Goal: Find contact information: Find contact information

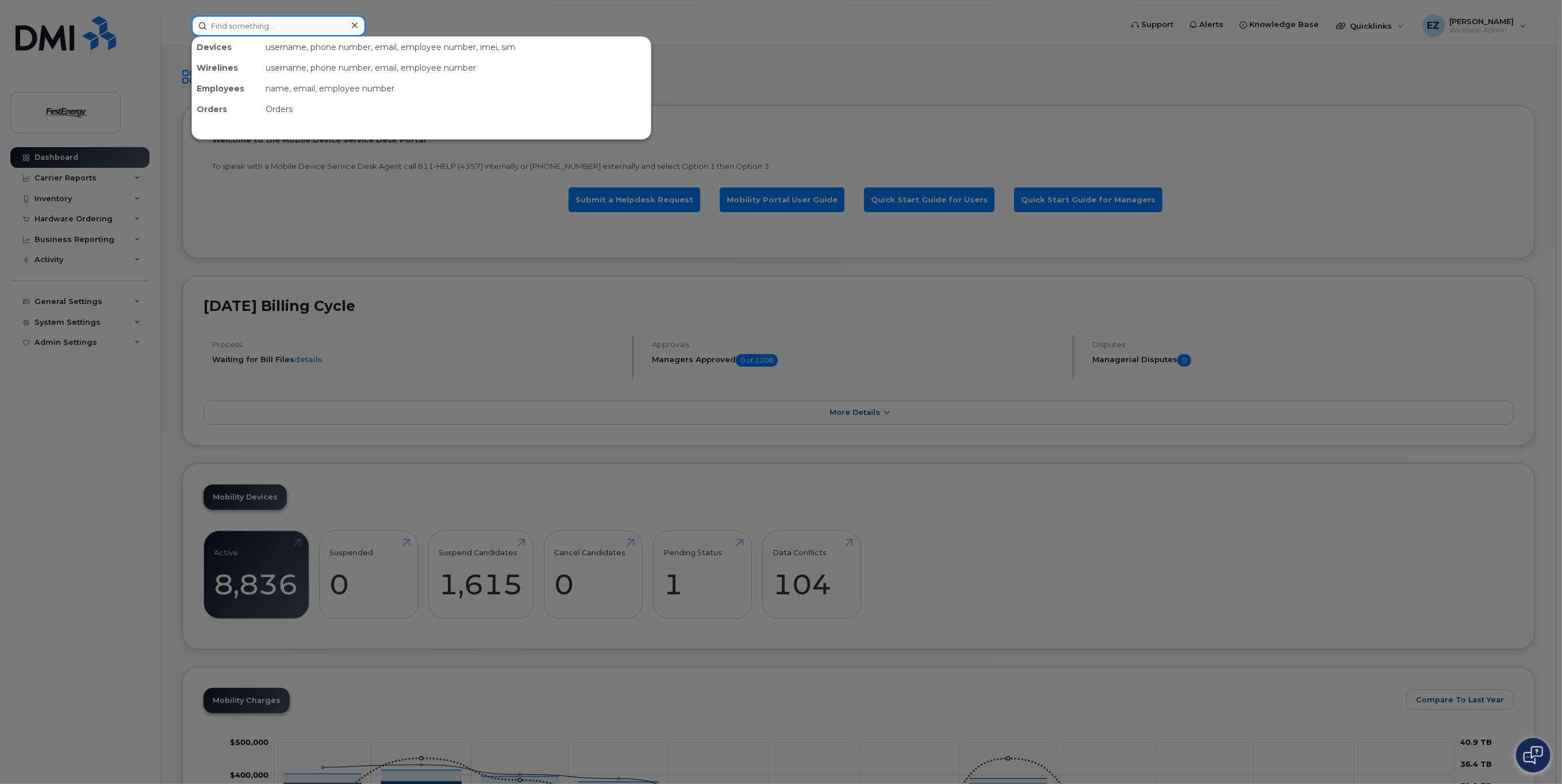
click at [263, 27] on input at bounding box center [278, 26] width 174 height 21
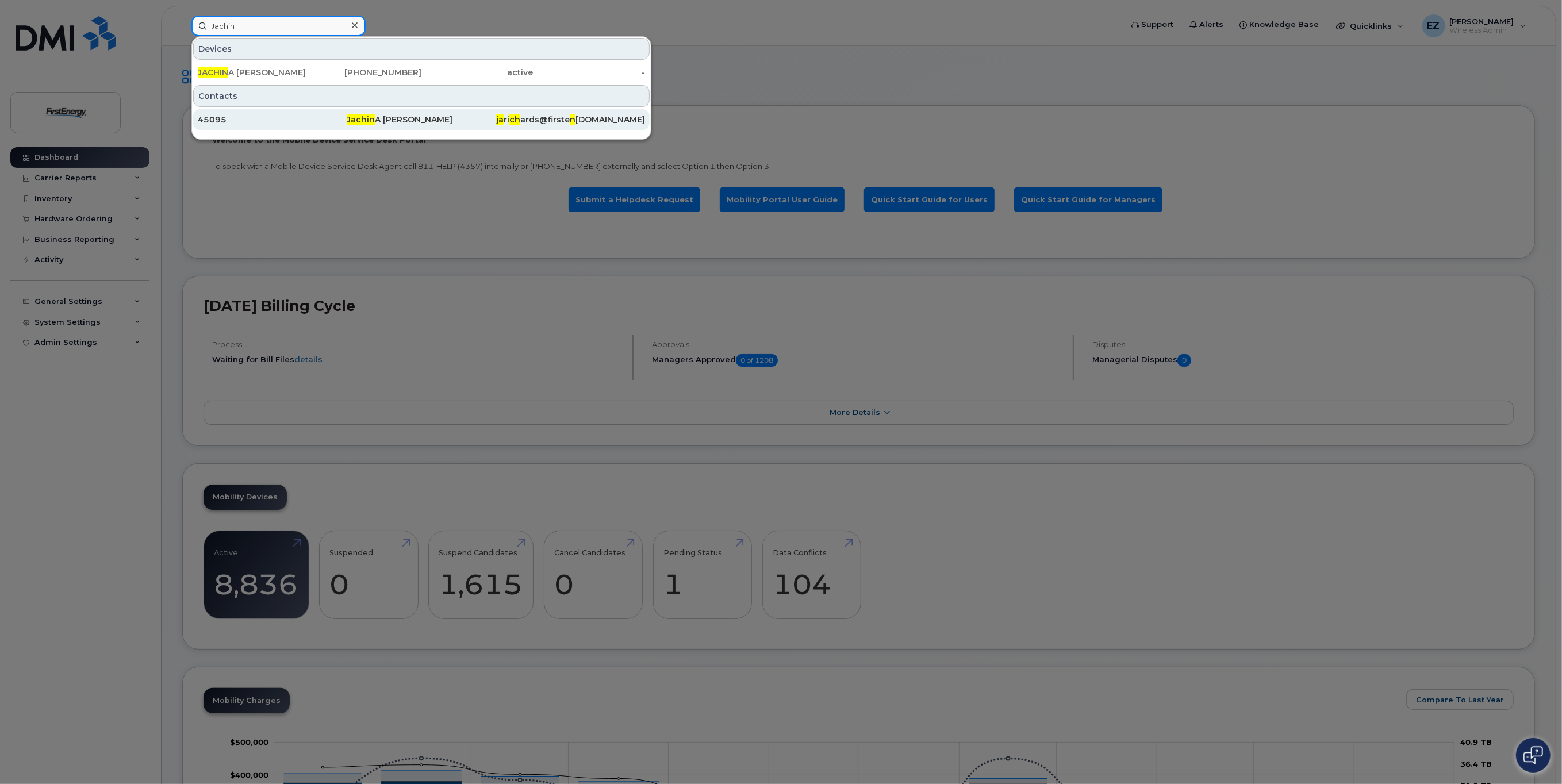
type input "Jachin"
click at [401, 119] on div "Jachin A Richards" at bounding box center [421, 119] width 149 height 12
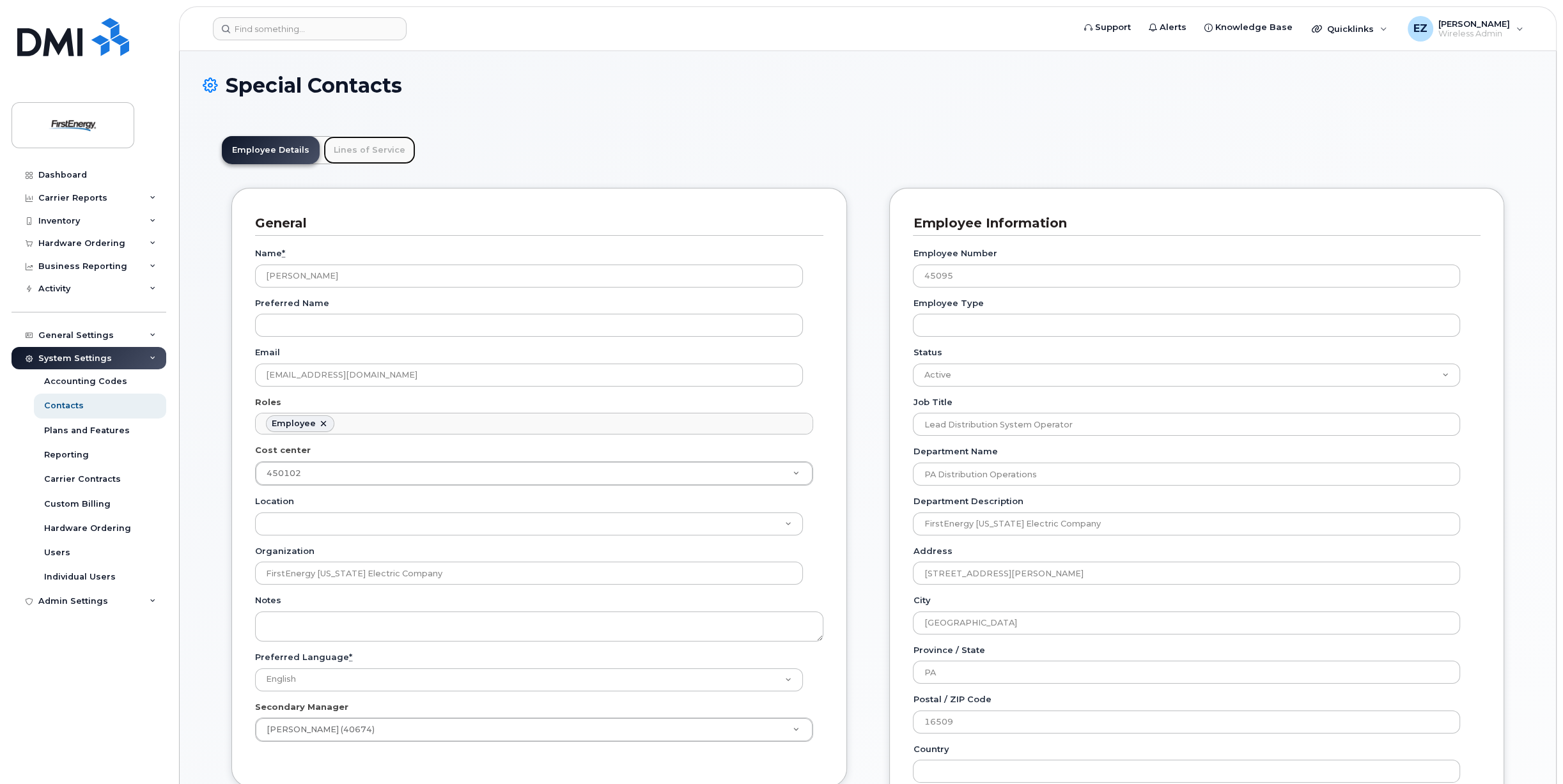
scroll to position [38, 0]
click at [370, 151] on link "Lines of Service" at bounding box center [370, 150] width 92 height 28
click at [260, 26] on input at bounding box center [309, 29] width 194 height 23
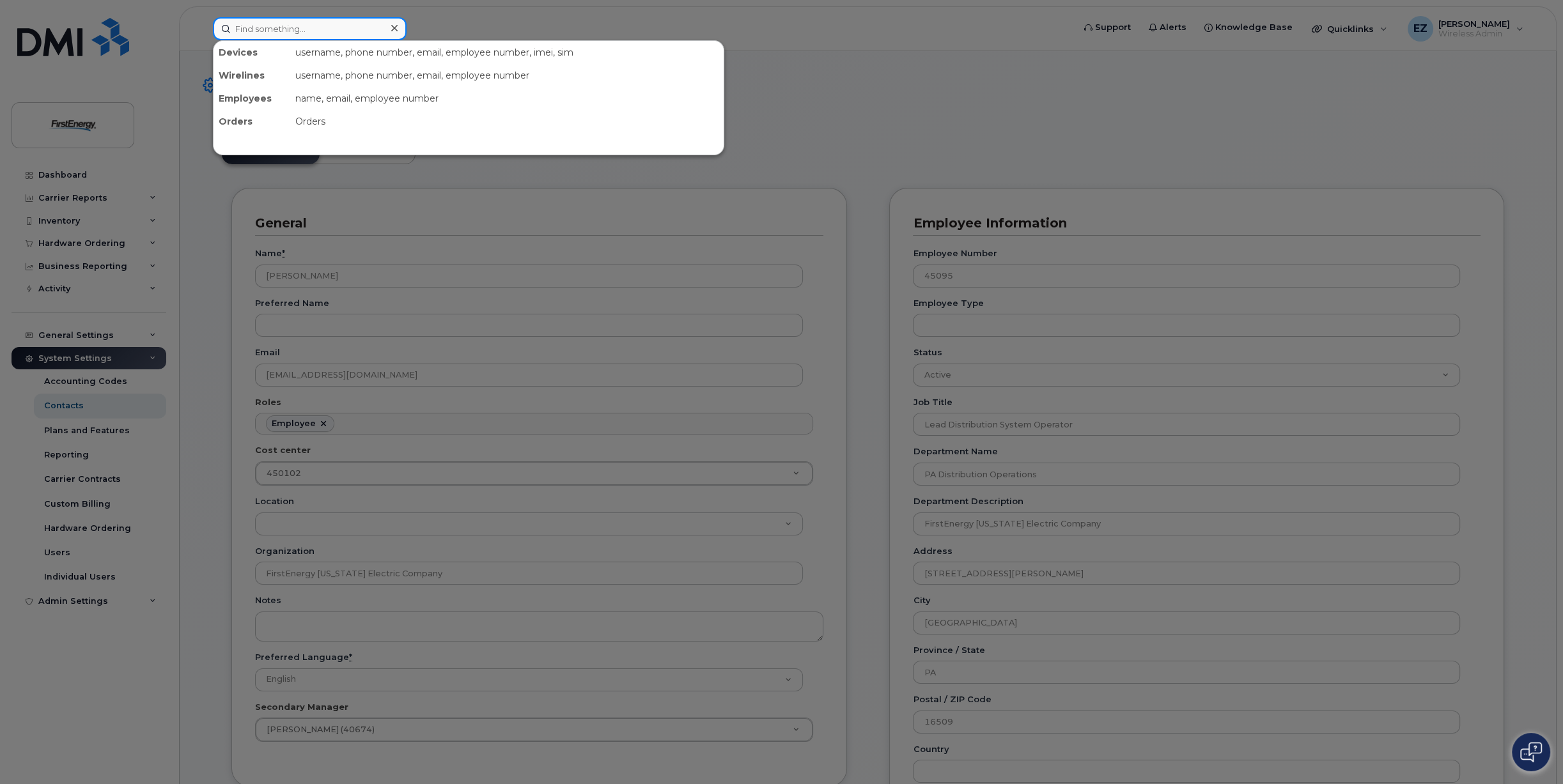
paste input "330) 350-1747"
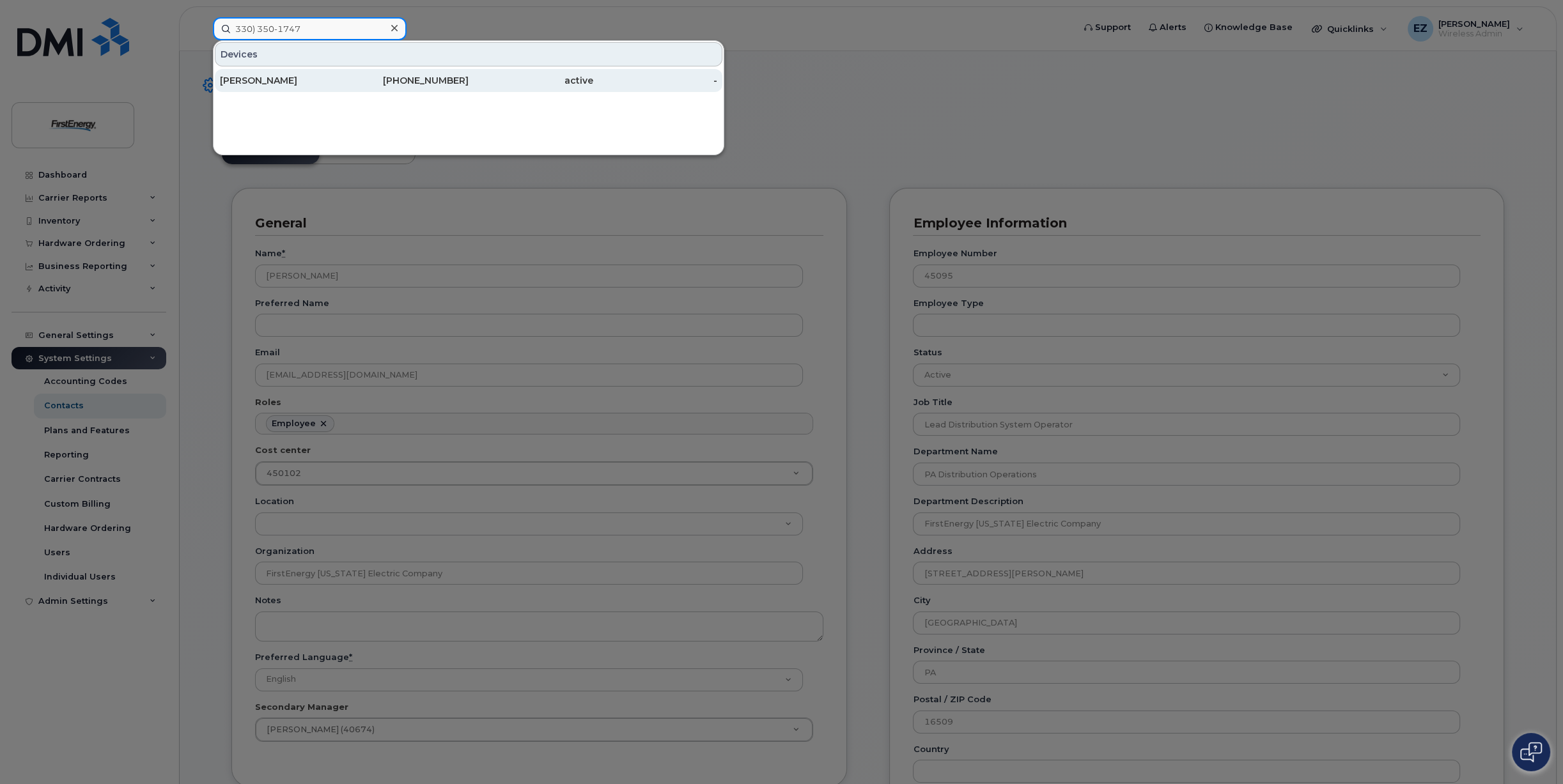
type input "330) 350-1747"
click at [312, 79] on div "BRIAN A ABERTH" at bounding box center [282, 80] width 125 height 13
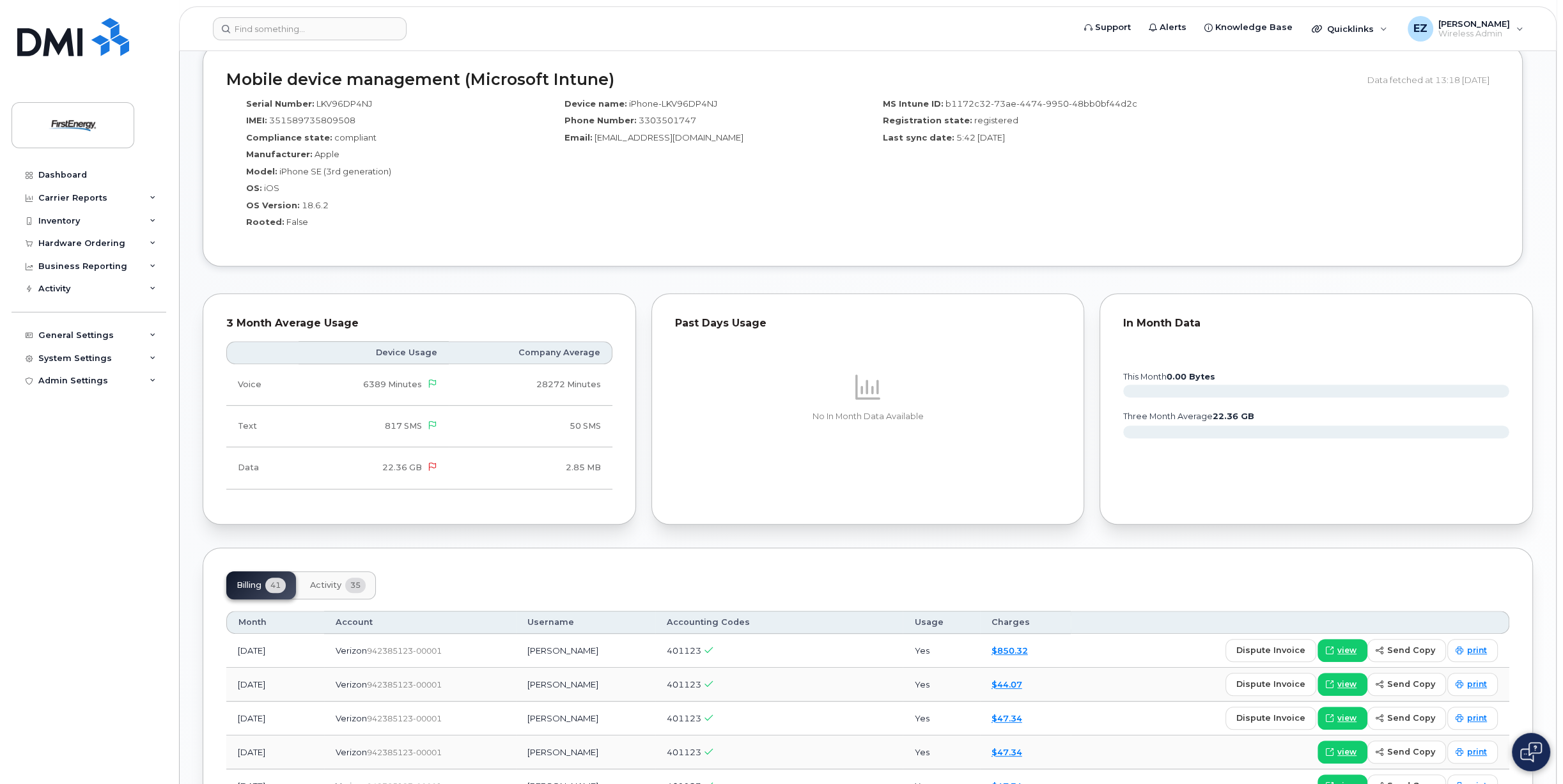
scroll to position [895, 0]
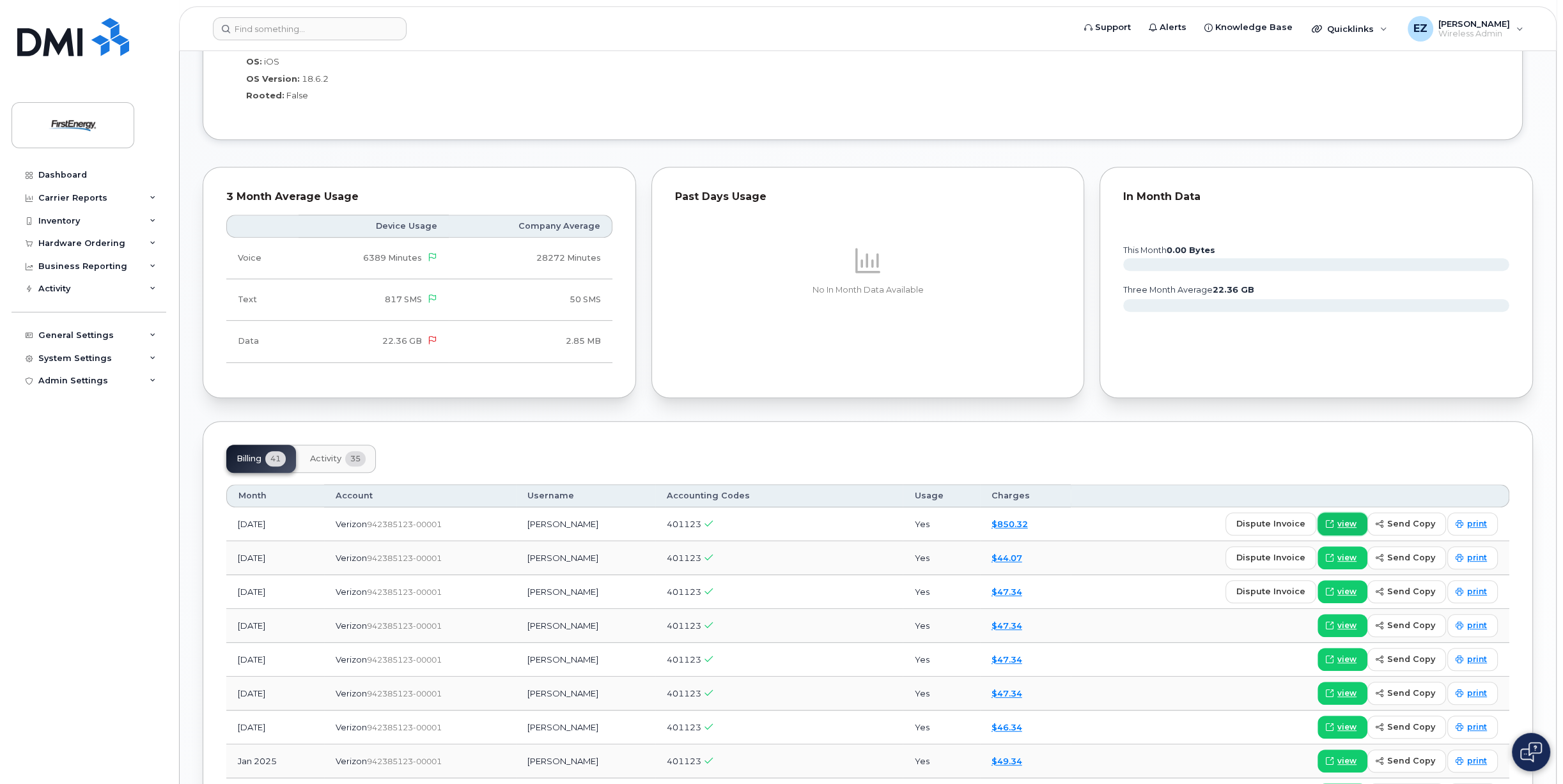
click at [1345, 524] on span "view" at bounding box center [1347, 524] width 19 height 11
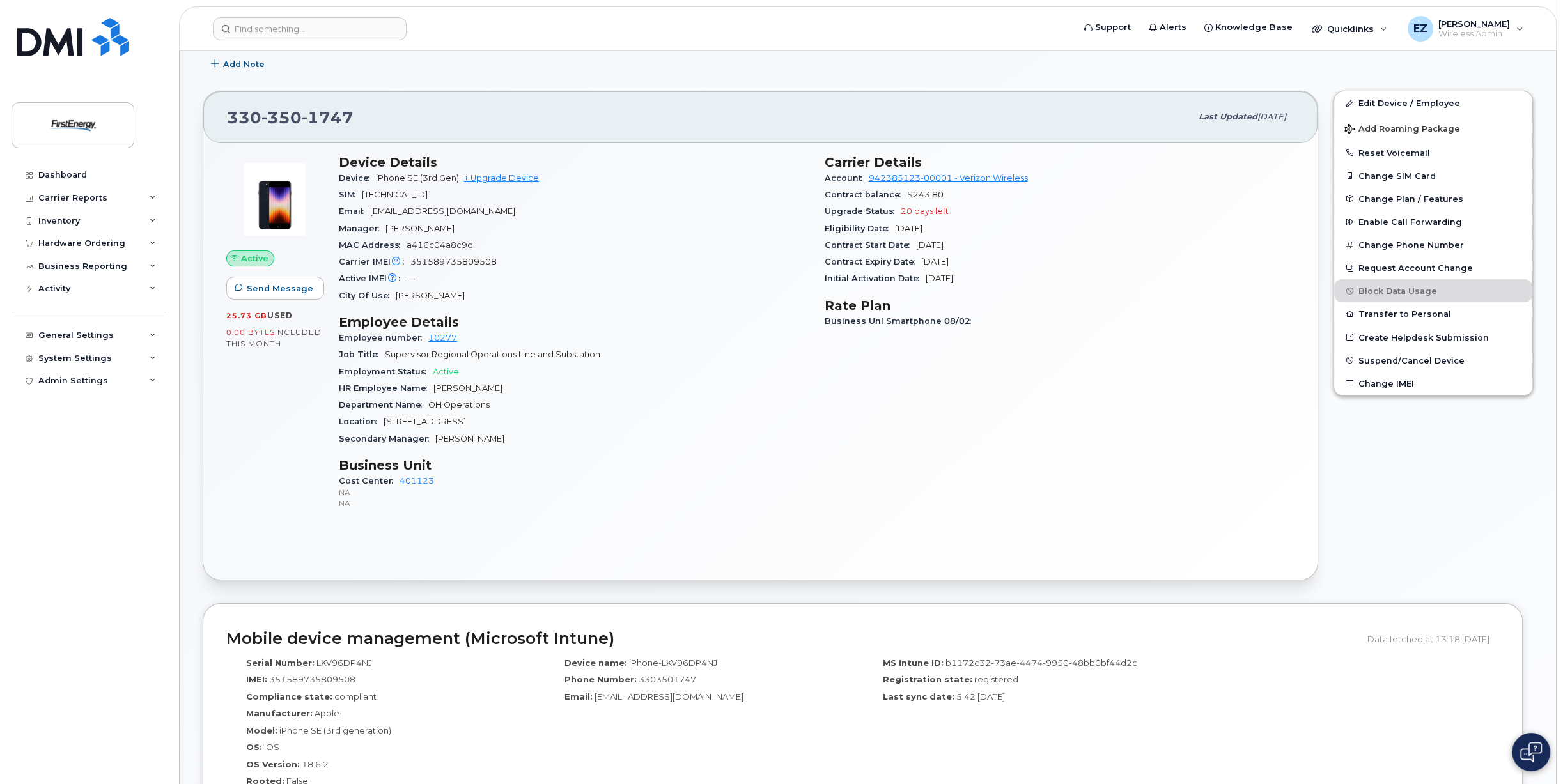
scroll to position [128, 0]
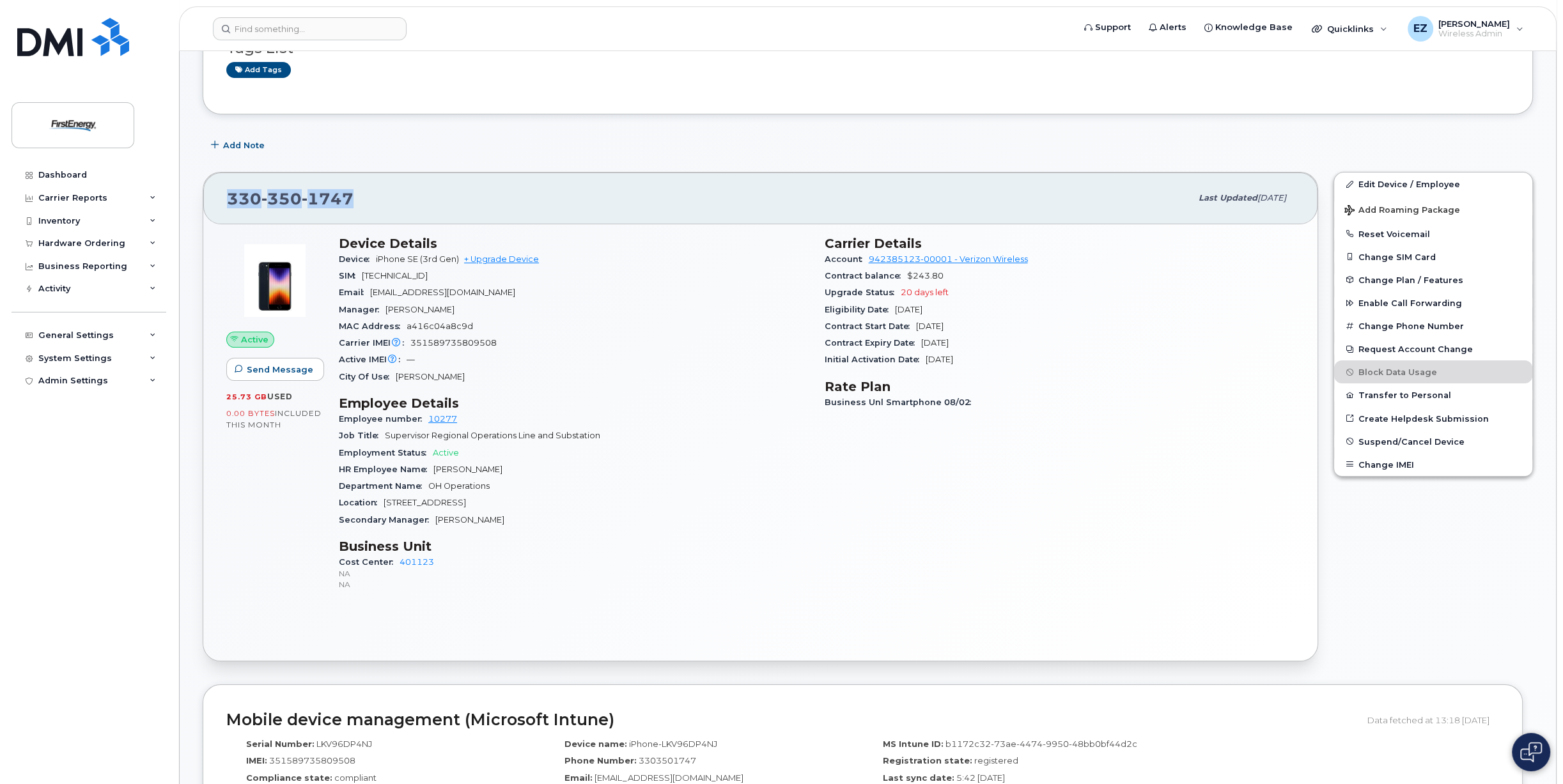
drag, startPoint x: 229, startPoint y: 197, endPoint x: 351, endPoint y: 197, distance: 122.0
click at [351, 197] on span "[PHONE_NUMBER]" at bounding box center [291, 199] width 127 height 19
copy span "[PHONE_NUMBER]"
click at [711, 464] on div "HR Employee Name [PERSON_NAME]" at bounding box center [574, 470] width 471 height 17
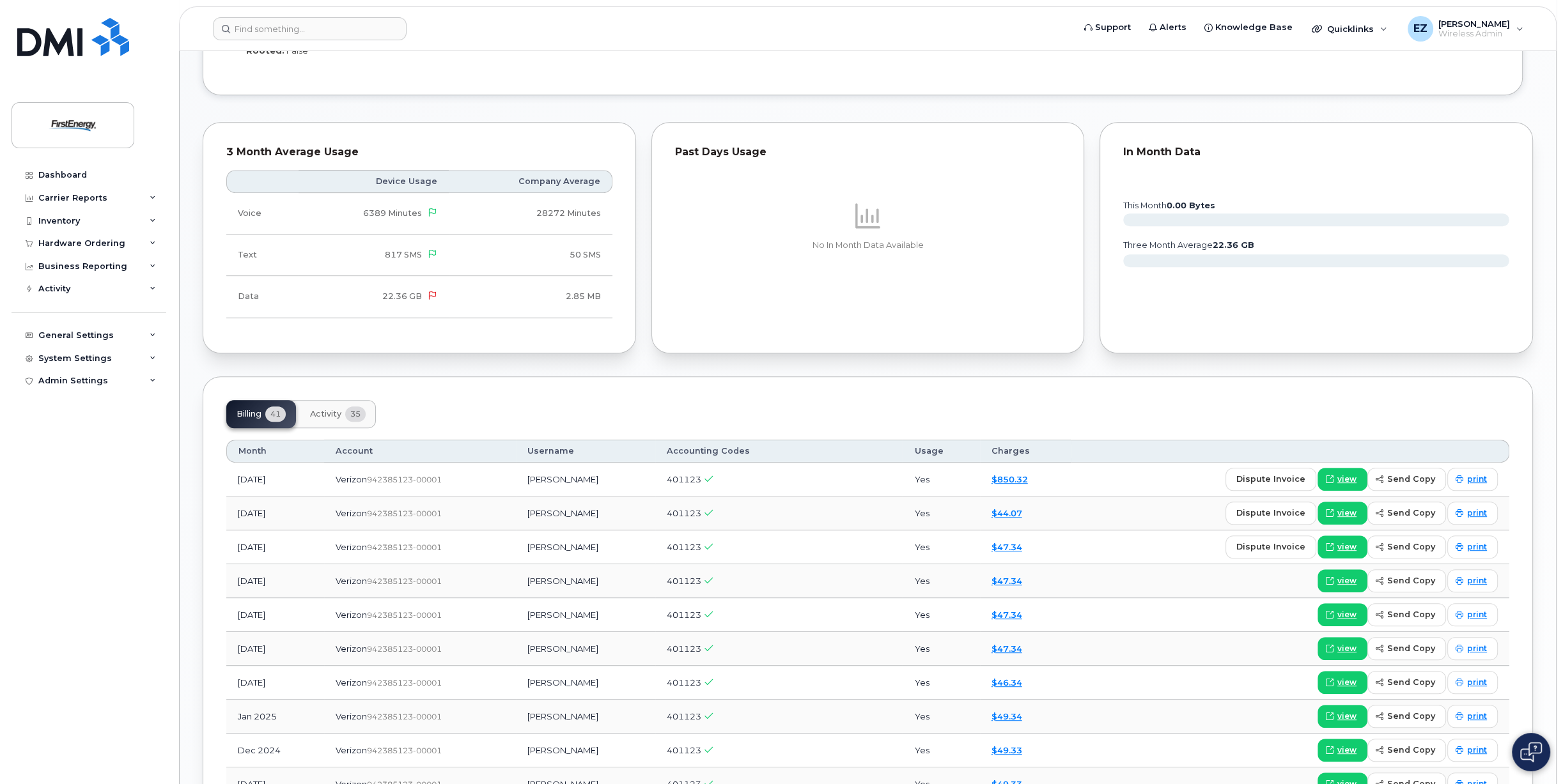
scroll to position [959, 0]
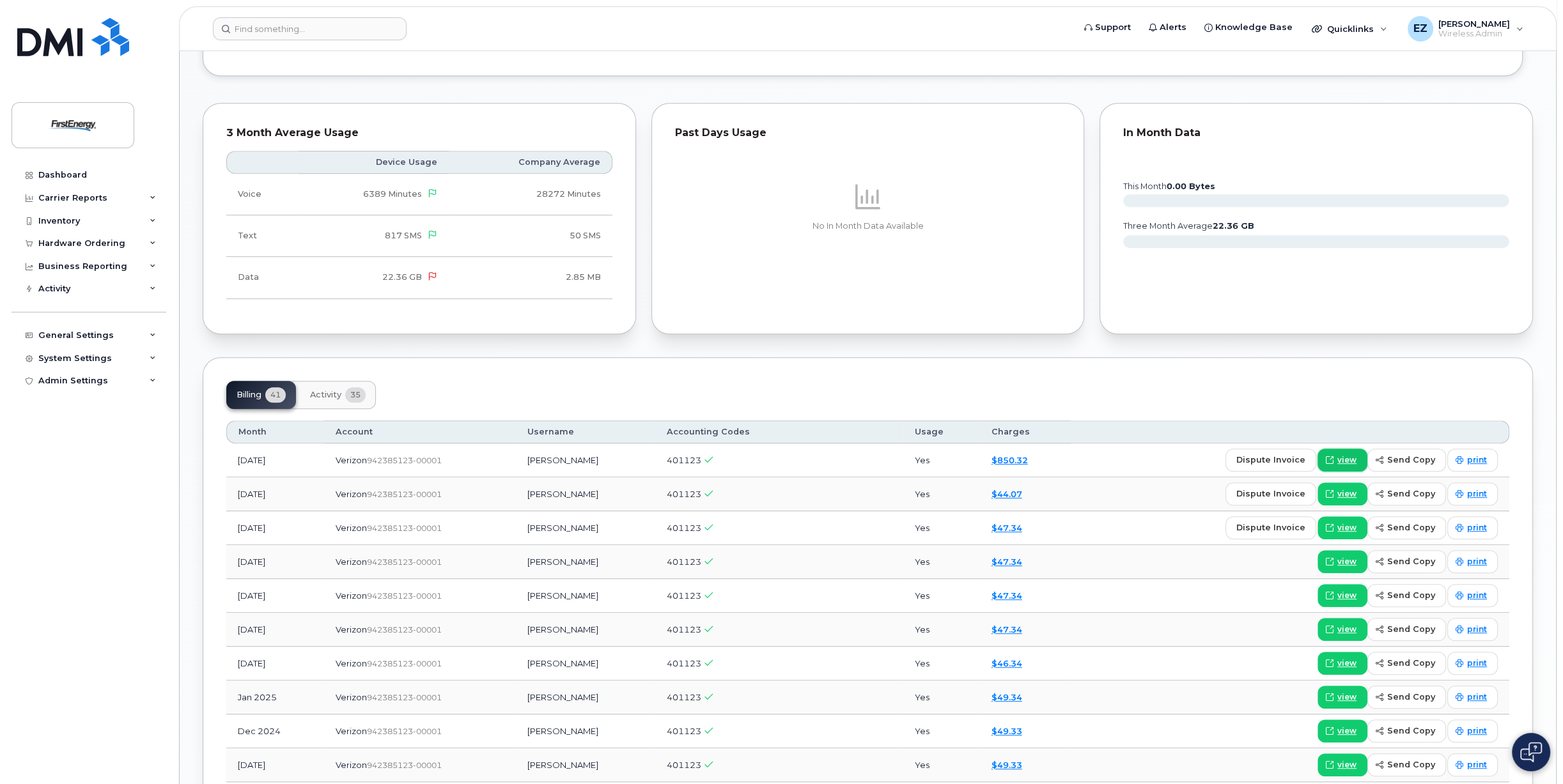
click at [1348, 461] on span "view" at bounding box center [1347, 460] width 19 height 11
click at [1353, 462] on span "view" at bounding box center [1347, 460] width 19 height 11
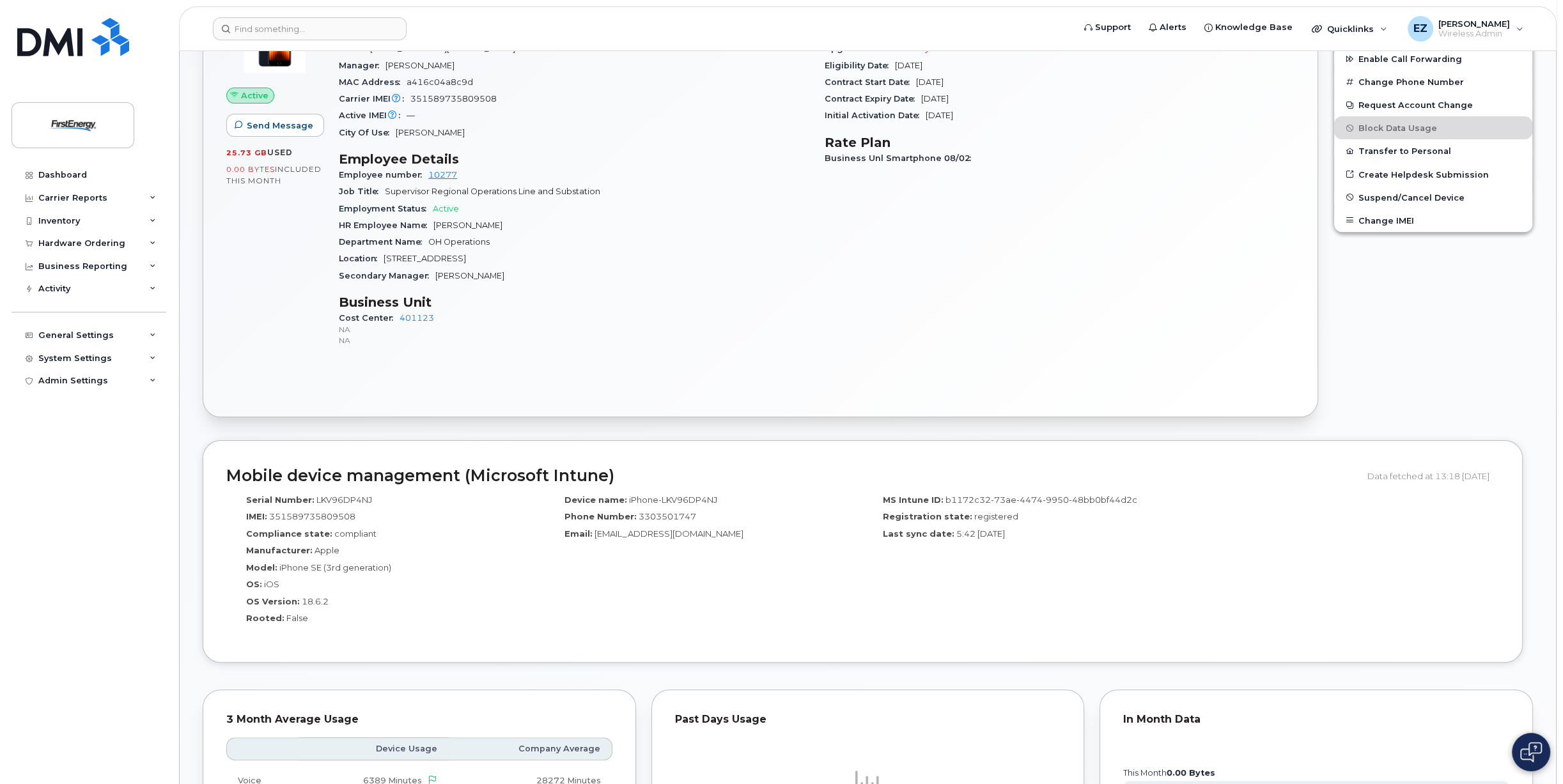
scroll to position [0, 0]
